Goal: Information Seeking & Learning: Learn about a topic

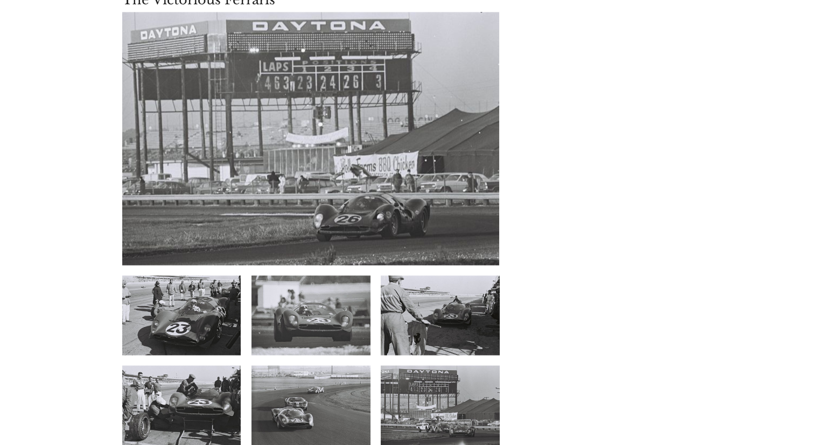
scroll to position [5922, 0]
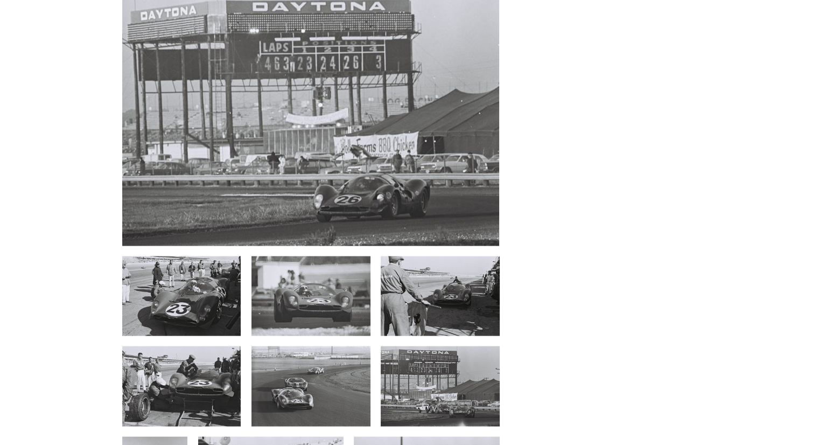
click at [174, 256] on img at bounding box center [181, 296] width 119 height 80
click at [214, 256] on img at bounding box center [181, 296] width 119 height 80
click at [313, 256] on img at bounding box center [310, 296] width 119 height 80
click at [460, 256] on img at bounding box center [440, 296] width 119 height 80
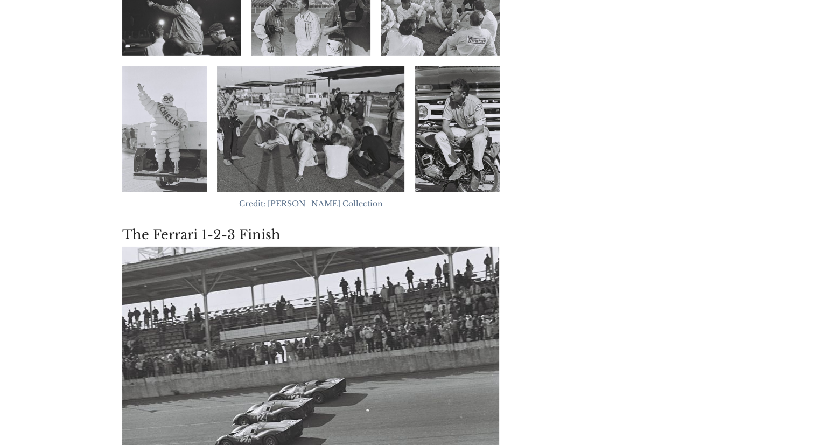
scroll to position [7591, 0]
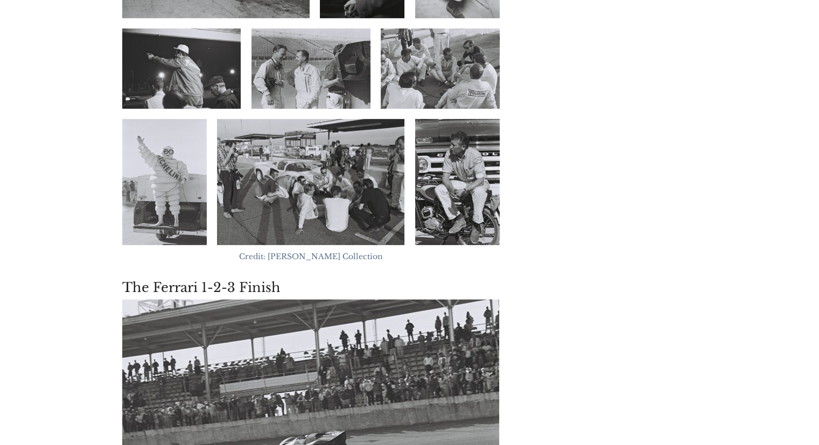
scroll to position [7548, 0]
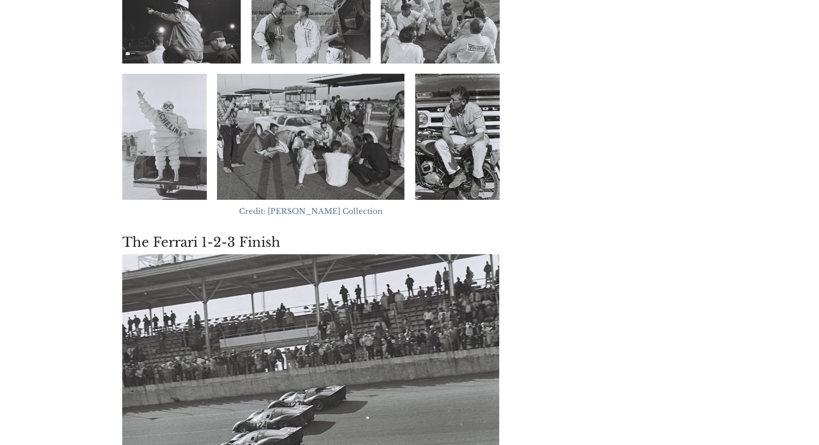
click at [262, 289] on img at bounding box center [310, 380] width 377 height 253
click at [258, 271] on img at bounding box center [310, 380] width 377 height 253
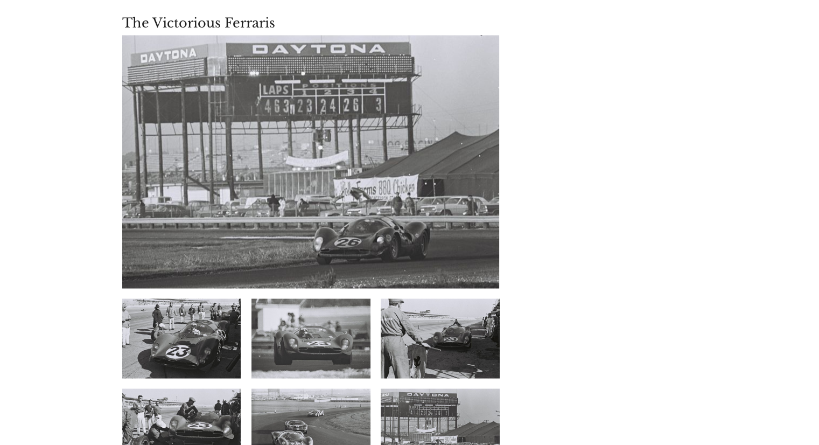
scroll to position [5879, 0]
click at [304, 72] on img at bounding box center [310, 162] width 377 height 253
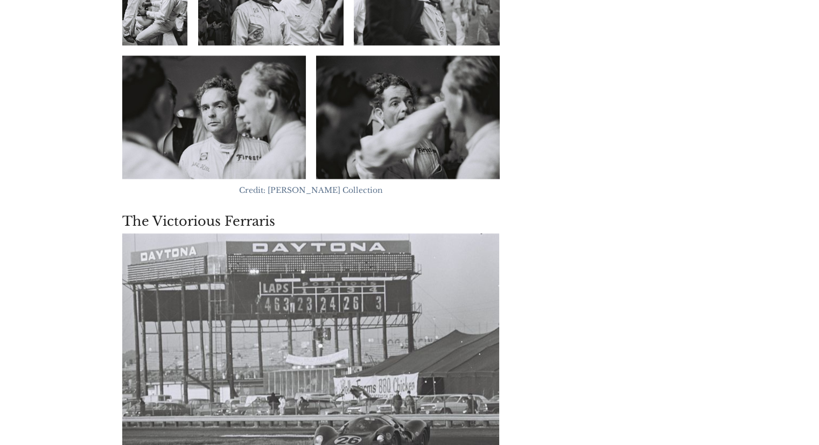
scroll to position [5664, 0]
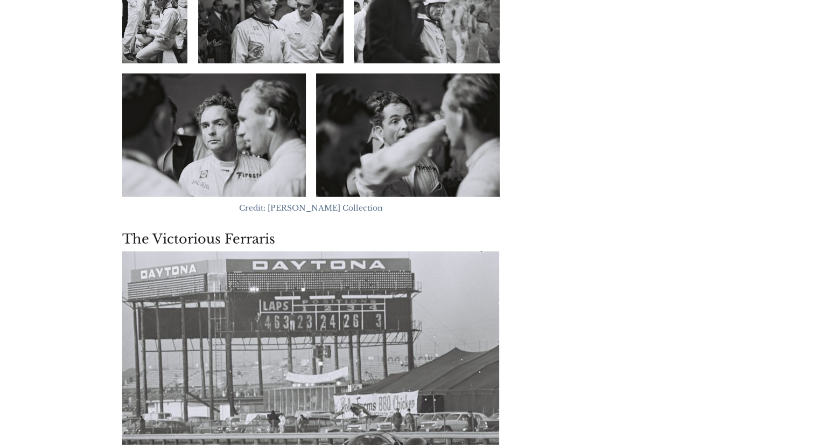
click at [262, 231] on h3 "The Victorious Ferraris" at bounding box center [310, 239] width 377 height 16
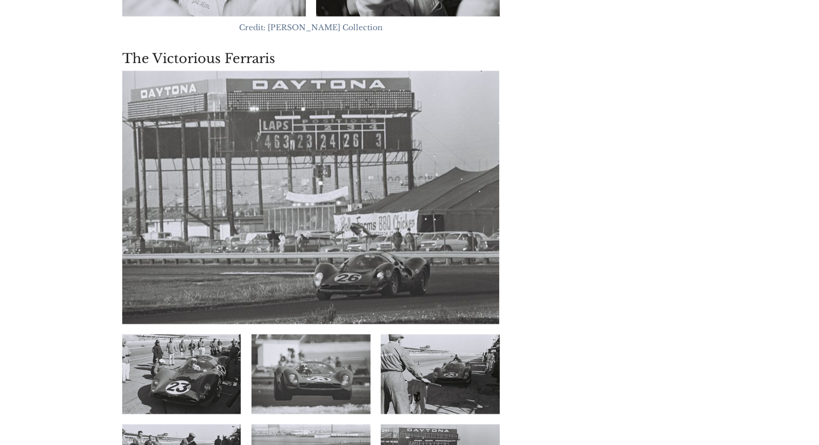
scroll to position [5879, 0]
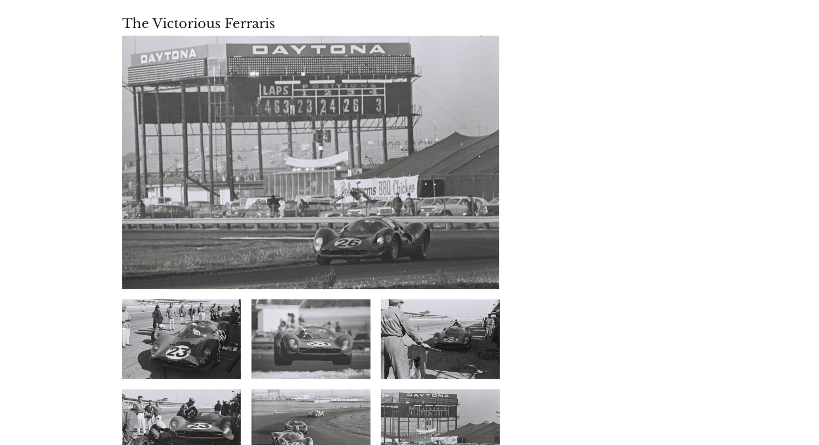
click at [224, 299] on img at bounding box center [181, 339] width 119 height 80
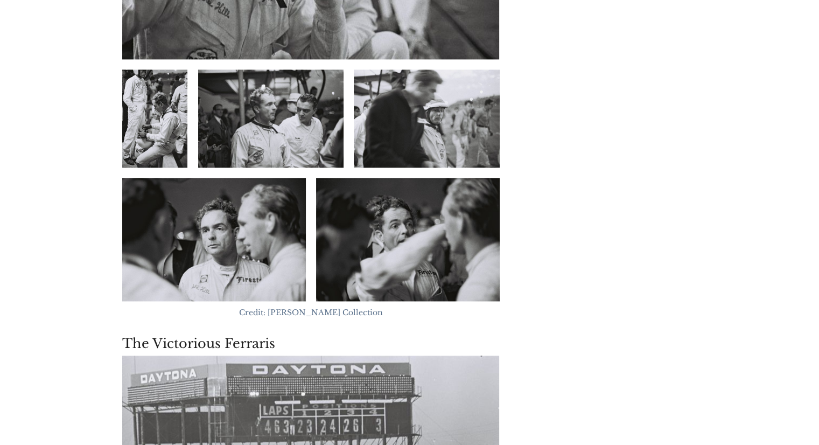
scroll to position [5556, 0]
